Goal: Transaction & Acquisition: Subscribe to service/newsletter

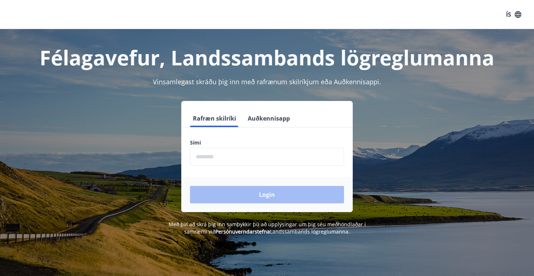
click at [225, 162] on input "phone" at bounding box center [267, 157] width 154 height 18
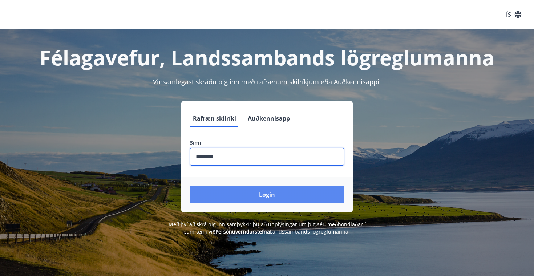
type input "********"
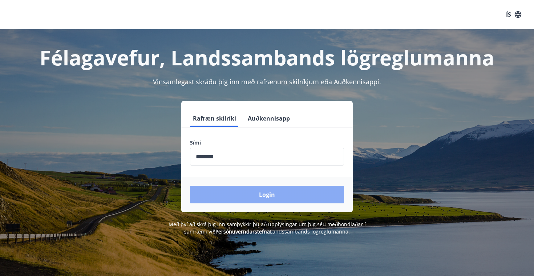
click at [262, 200] on button "Login" at bounding box center [267, 194] width 154 height 17
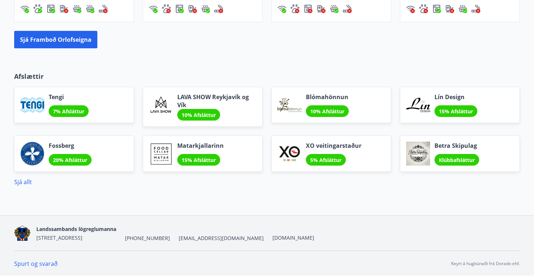
scroll to position [605, 0]
click at [29, 184] on link "Sjá allt" at bounding box center [23, 182] width 18 height 8
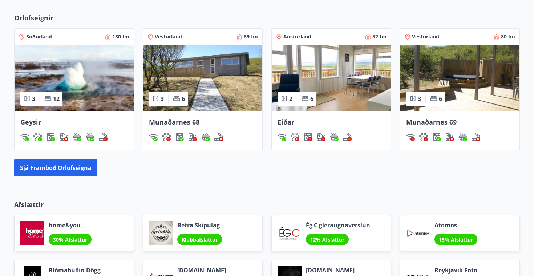
scroll to position [474, 0]
